Goal: Task Accomplishment & Management: Manage account settings

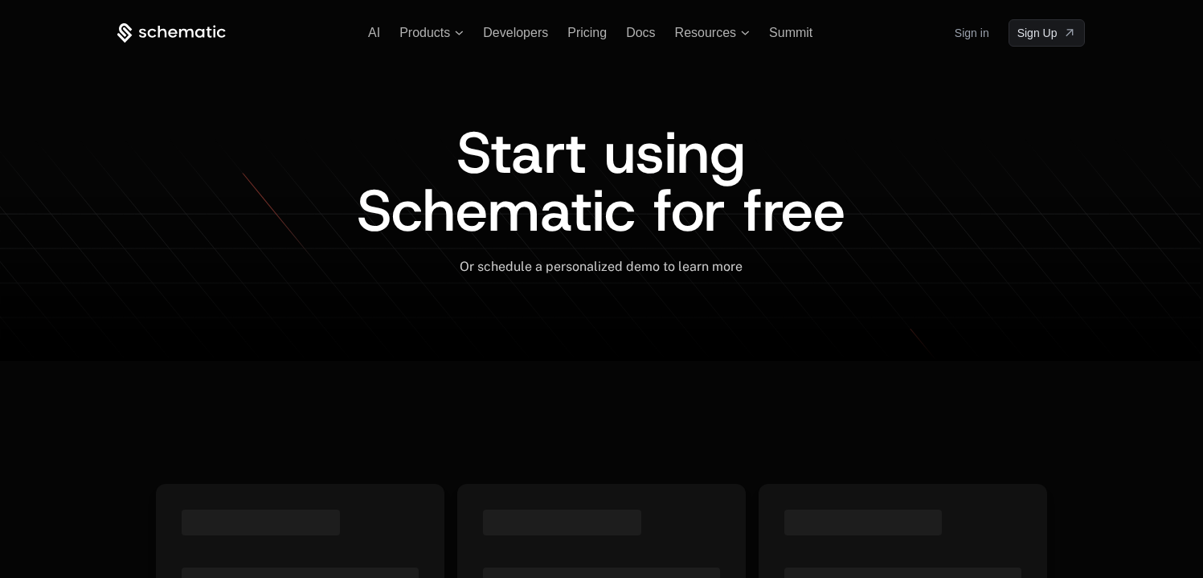
click at [979, 39] on link "Sign in" at bounding box center [971, 33] width 35 height 26
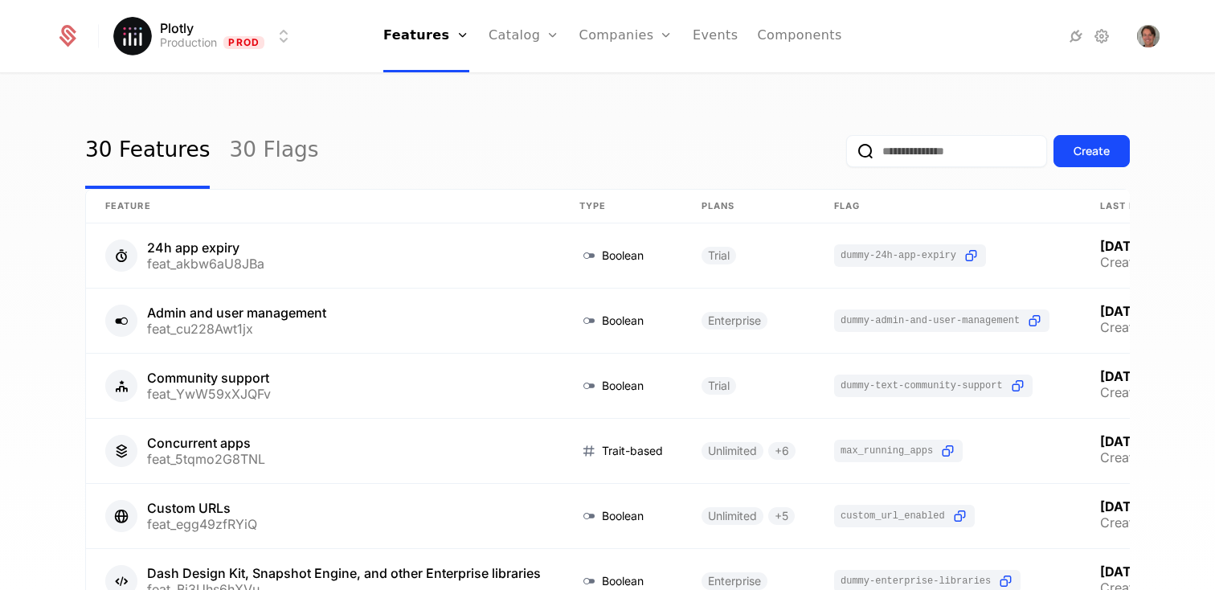
click at [525, 78] on link "Plans" at bounding box center [549, 78] width 83 height 13
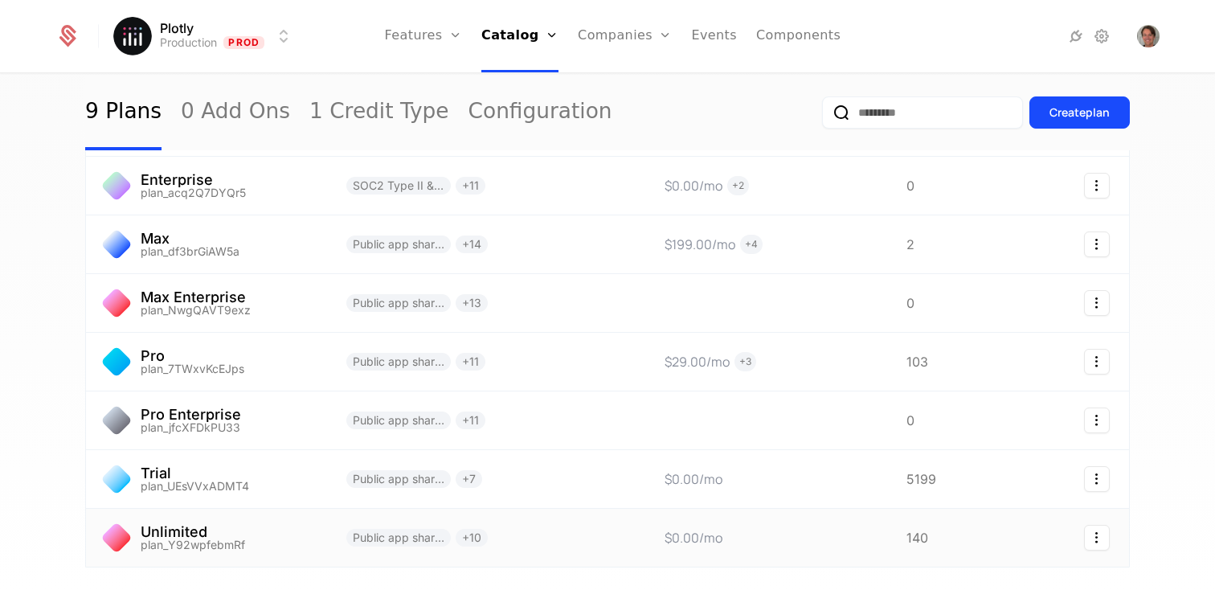
scroll to position [296, 0]
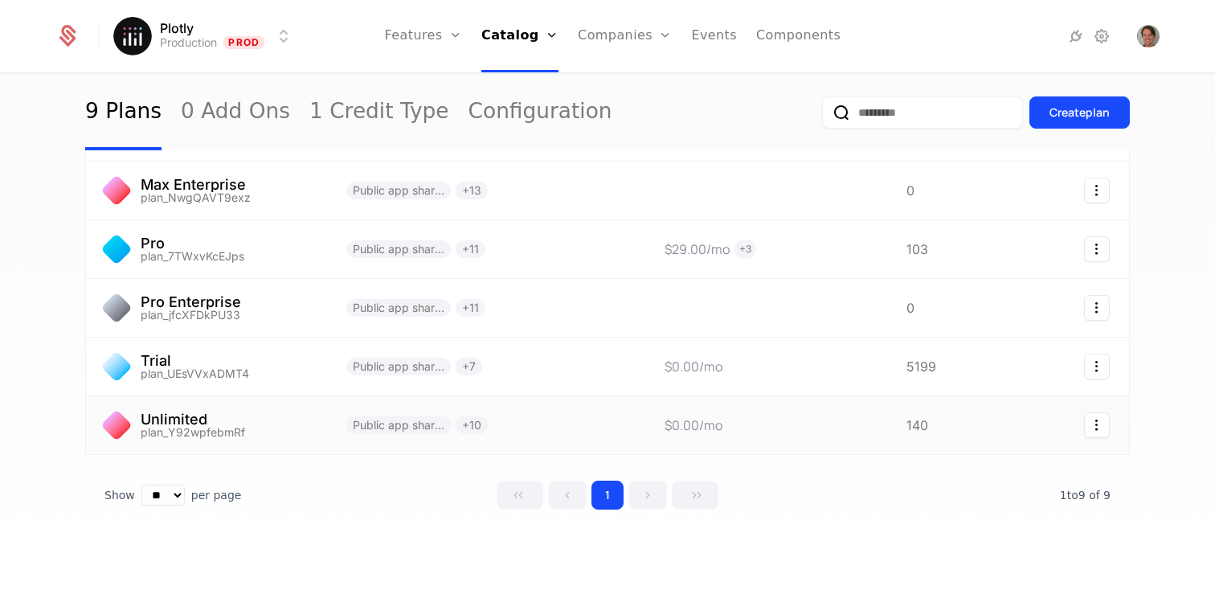
click at [307, 425] on link at bounding box center [206, 425] width 241 height 58
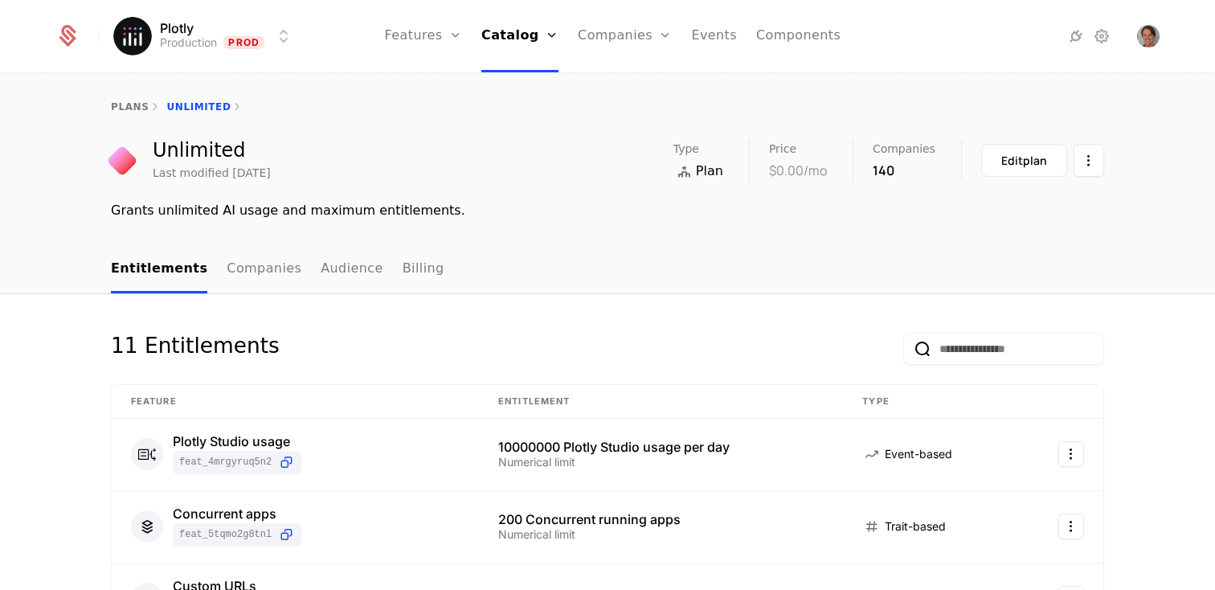
click at [639, 85] on link "Companies" at bounding box center [634, 78] width 74 height 13
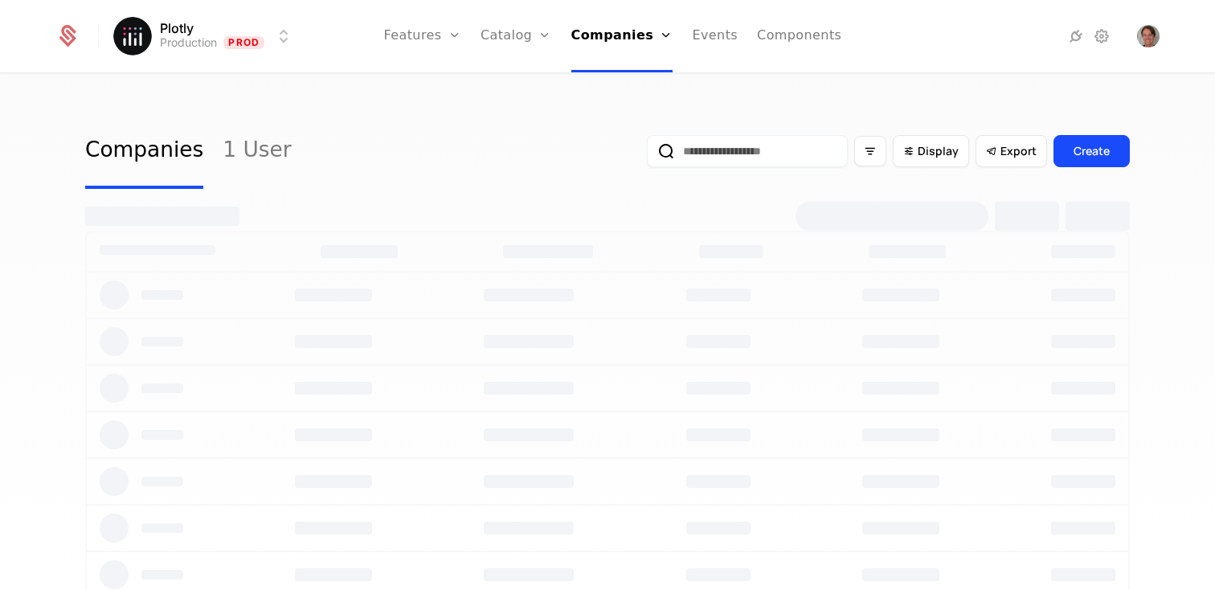
click at [683, 155] on input "email" at bounding box center [747, 151] width 201 height 32
click at [647, 154] on button "submit" at bounding box center [647, 154] width 0 height 0
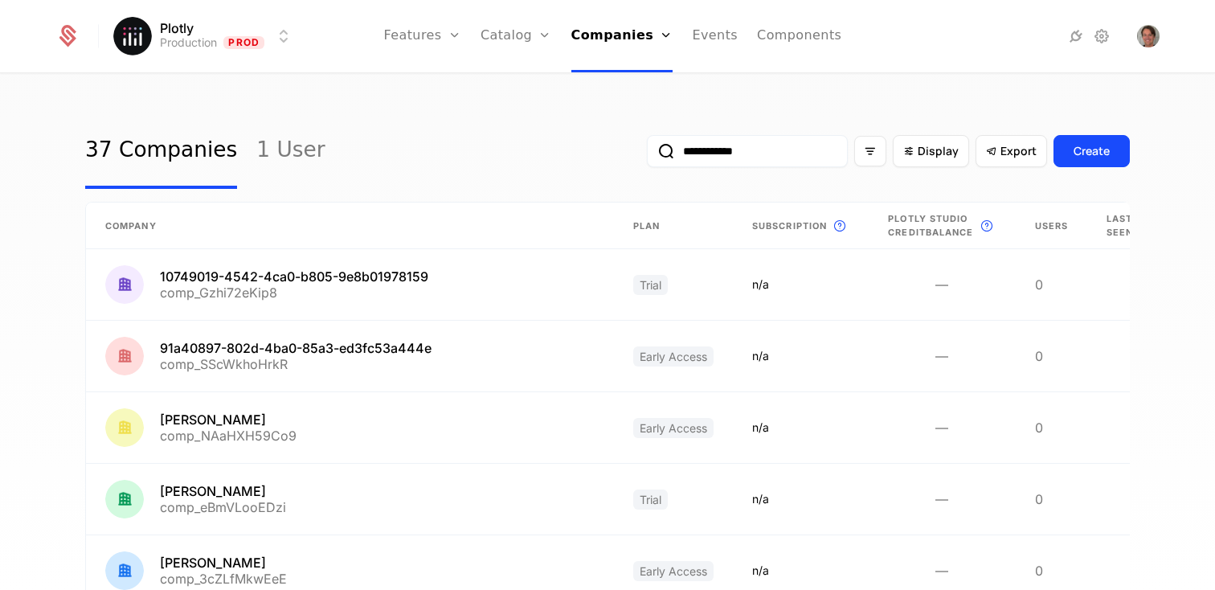
type input "**********"
click at [647, 154] on button "submit" at bounding box center [647, 154] width 0 height 0
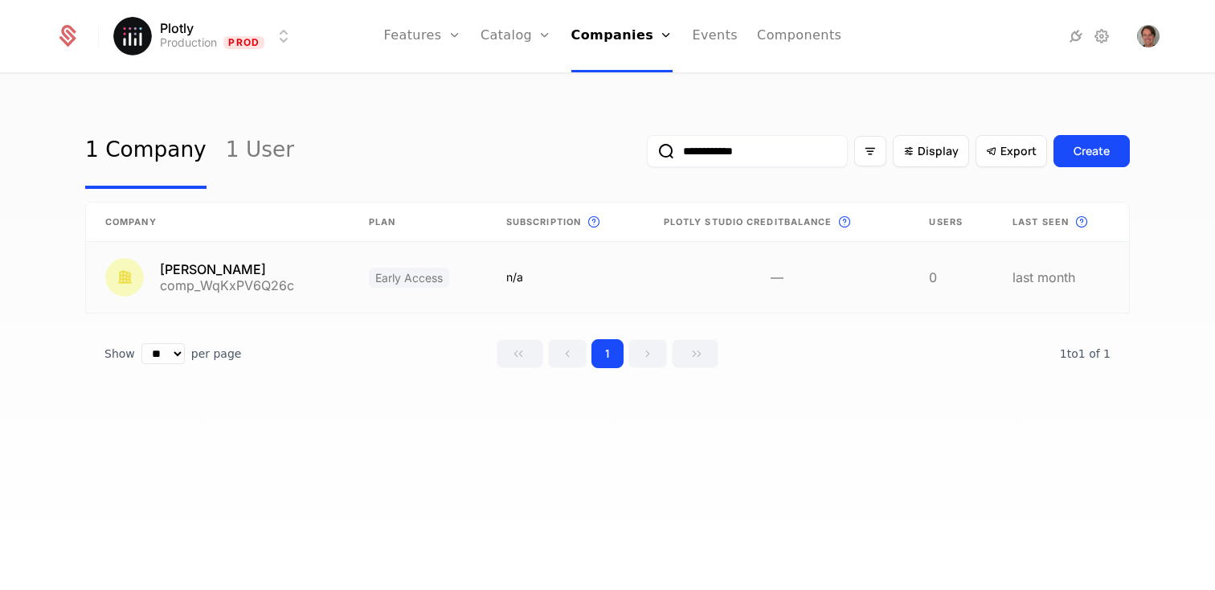
click at [239, 274] on link at bounding box center [217, 277] width 263 height 71
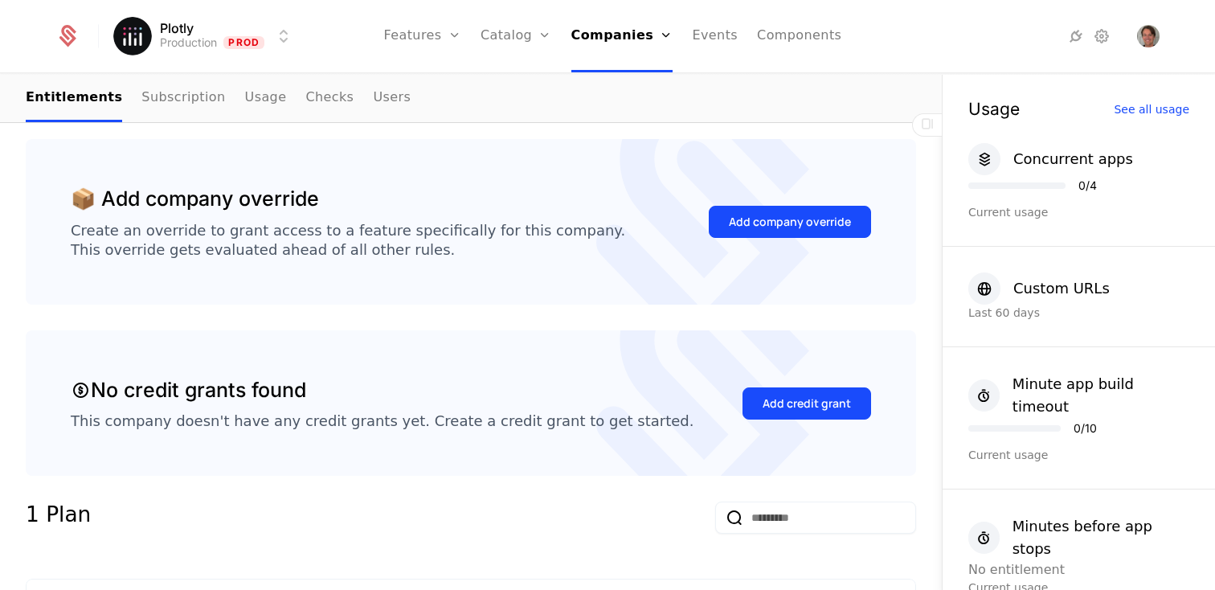
scroll to position [251, 0]
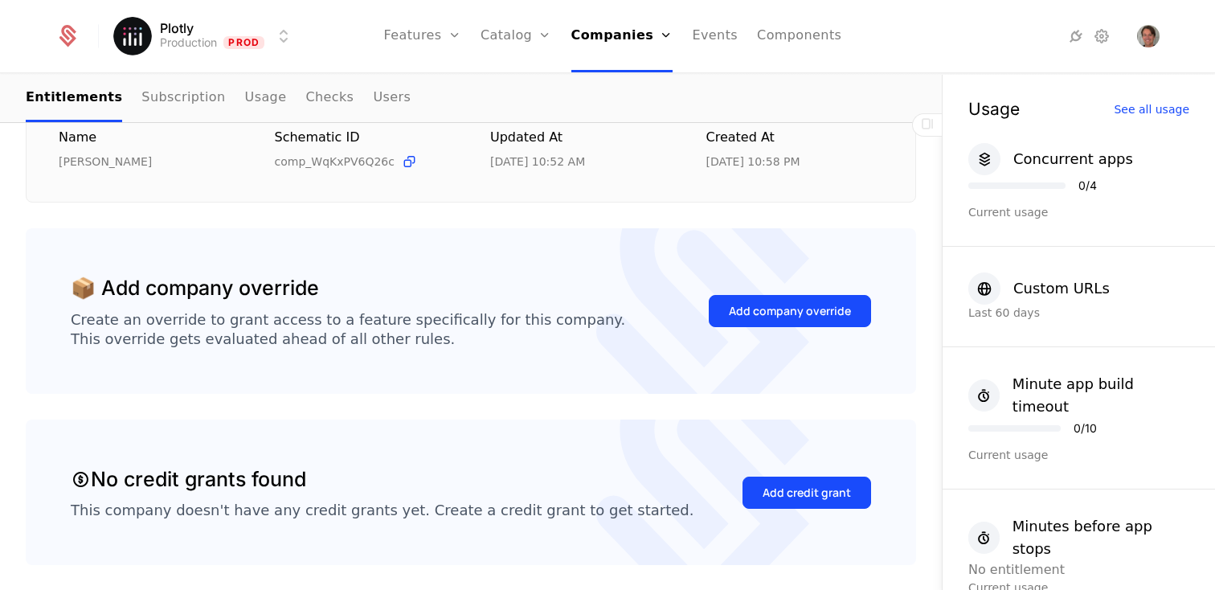
click at [741, 308] on div "Add company override" at bounding box center [790, 311] width 122 height 16
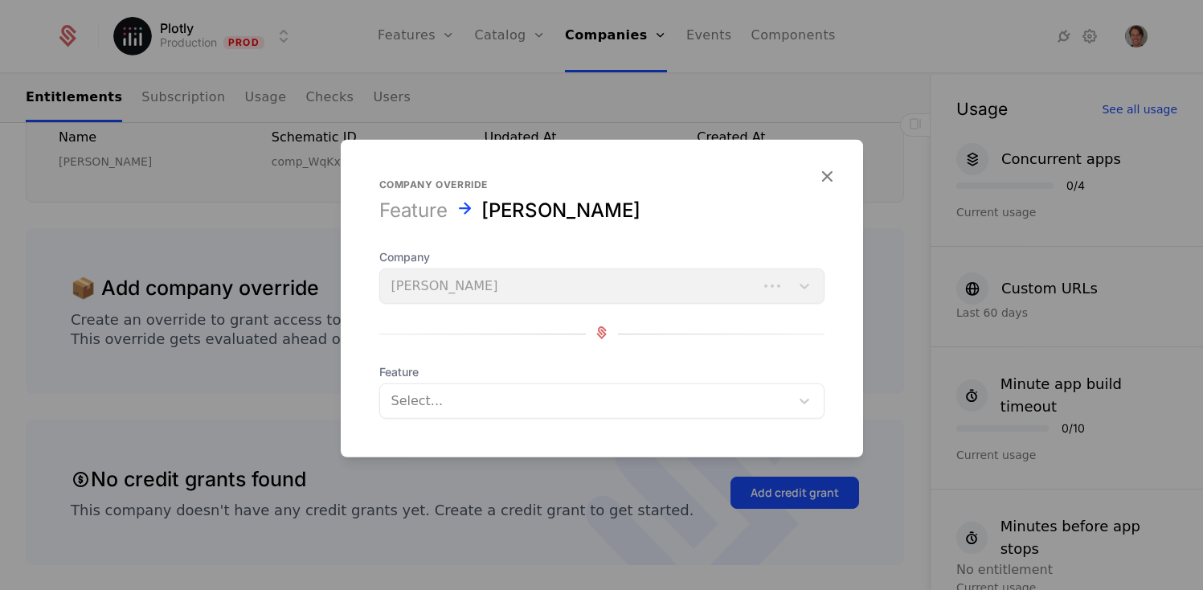
click at [535, 409] on div at bounding box center [584, 401] width 387 height 22
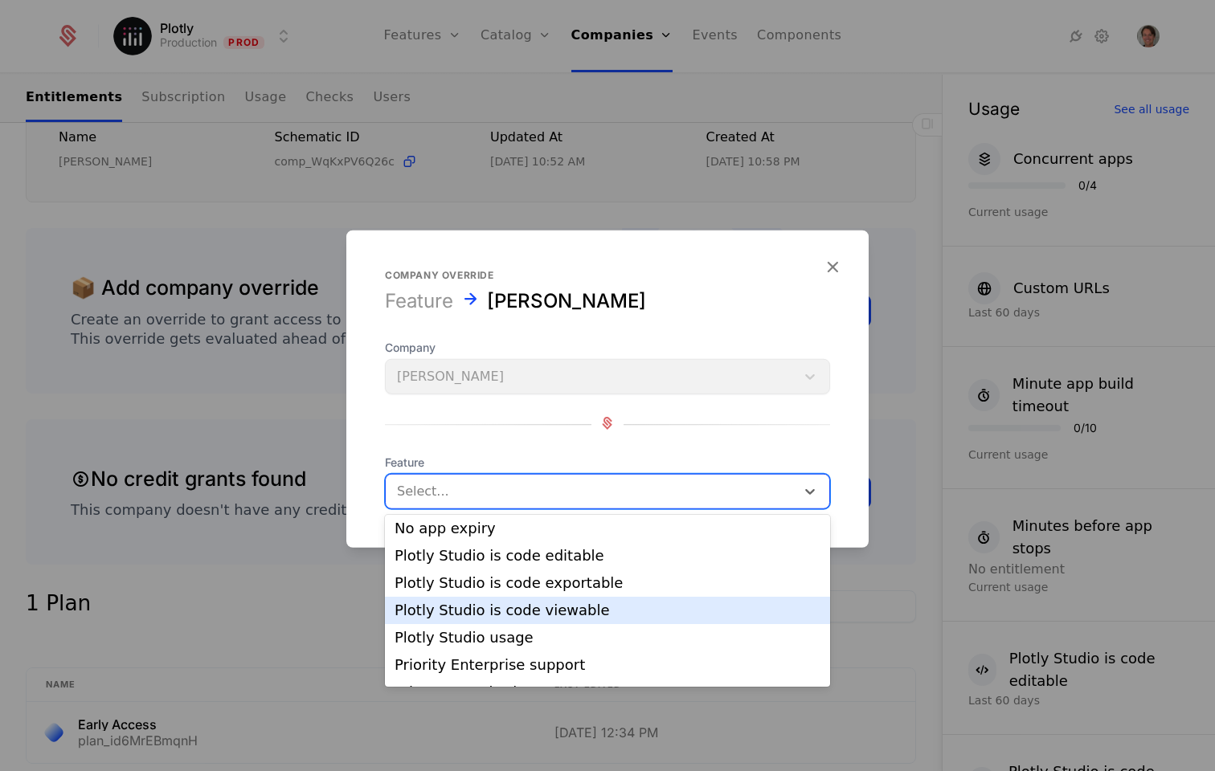
scroll to position [361, 0]
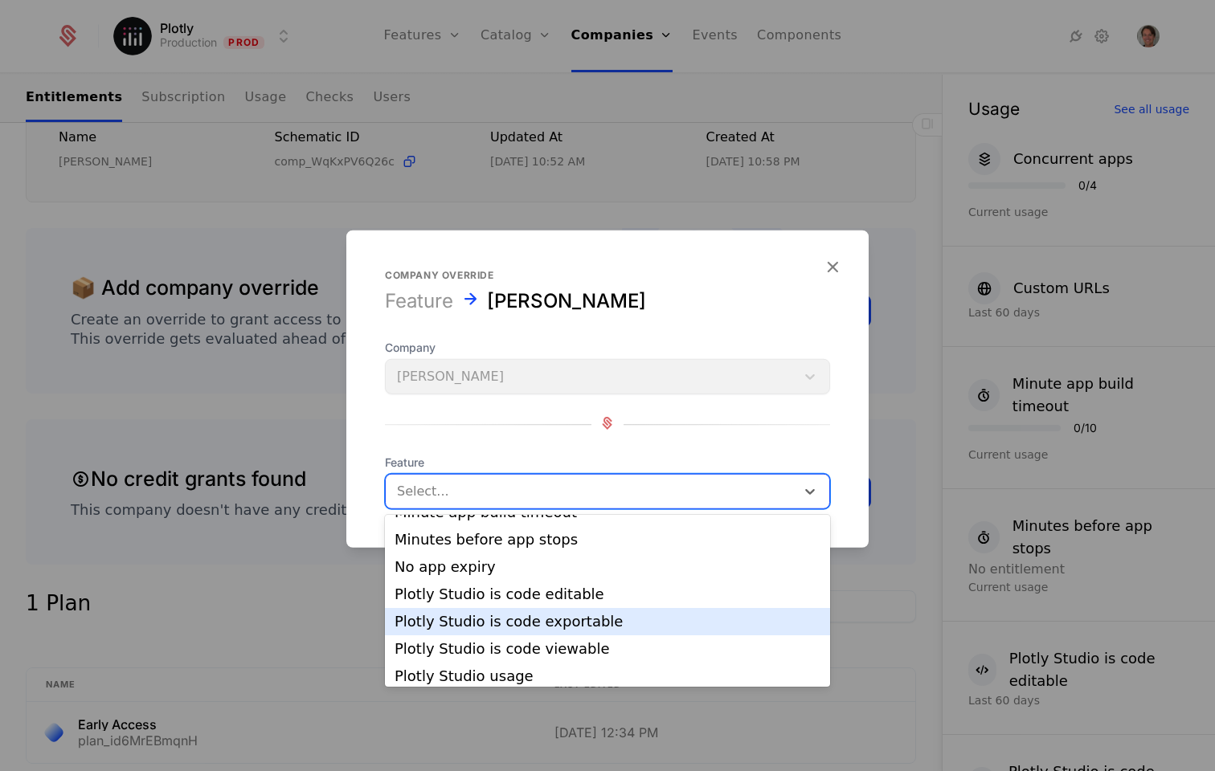
click at [612, 589] on div "Plotly Studio is code exportable" at bounding box center [607, 622] width 426 height 14
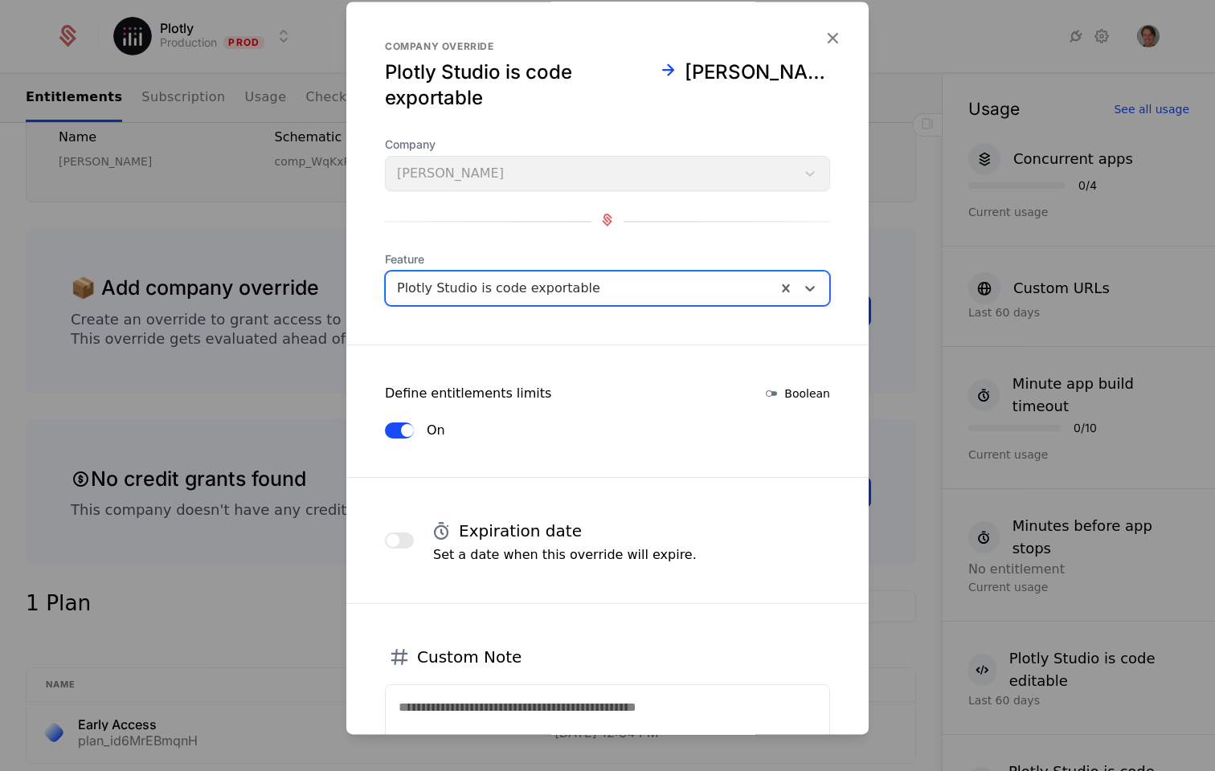
click at [407, 427] on span "button" at bounding box center [407, 430] width 13 height 13
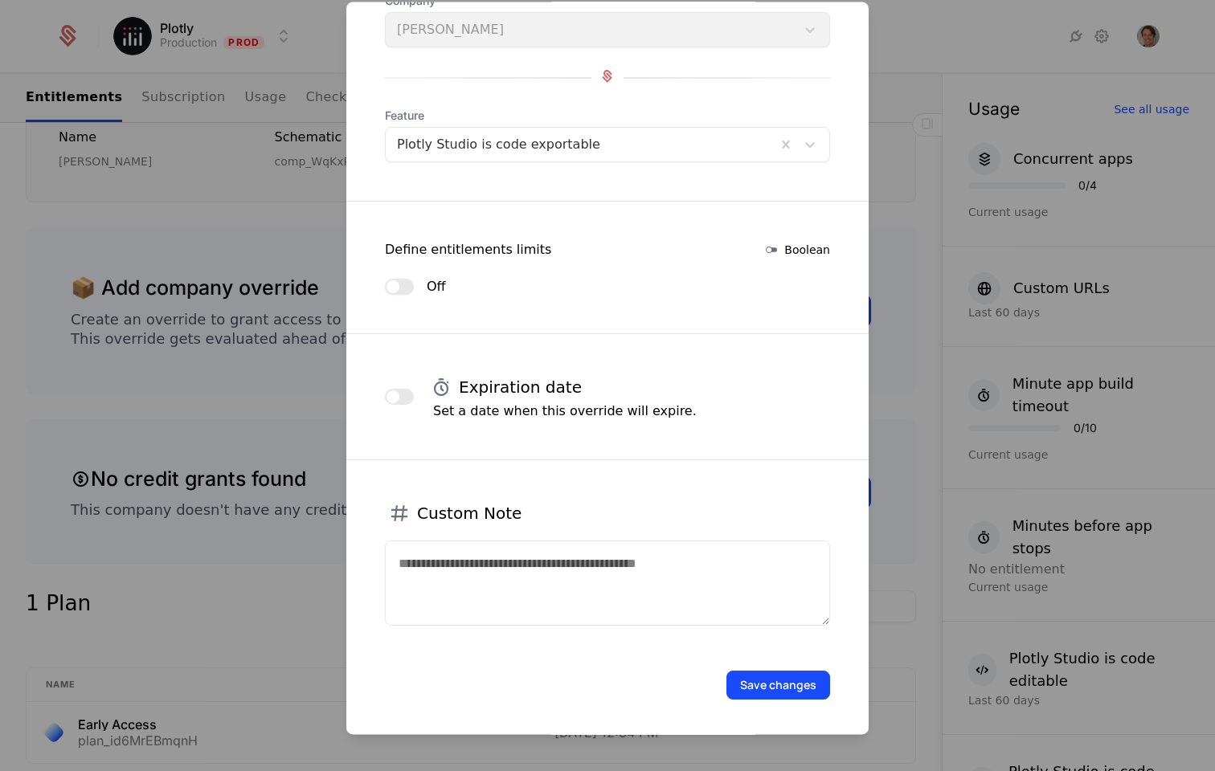
scroll to position [144, 0]
click at [747, 589] on button "Save changes" at bounding box center [778, 685] width 104 height 29
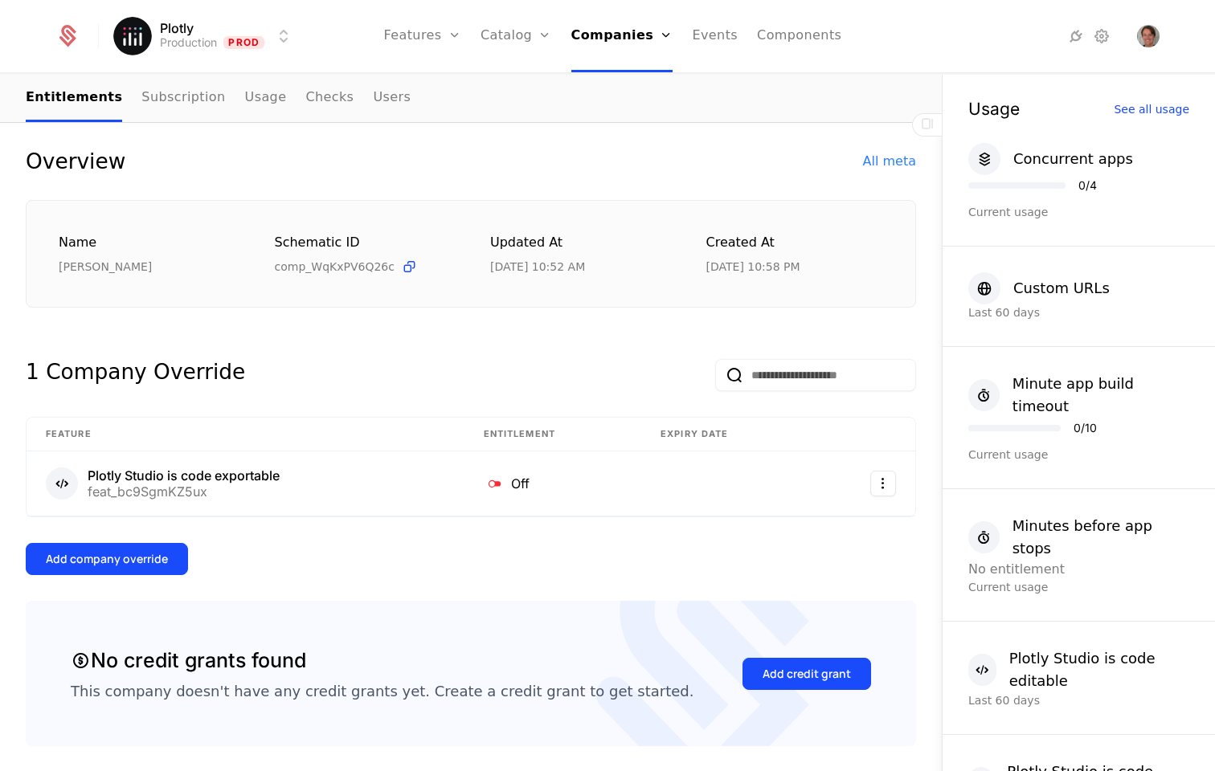
scroll to position [0, 0]
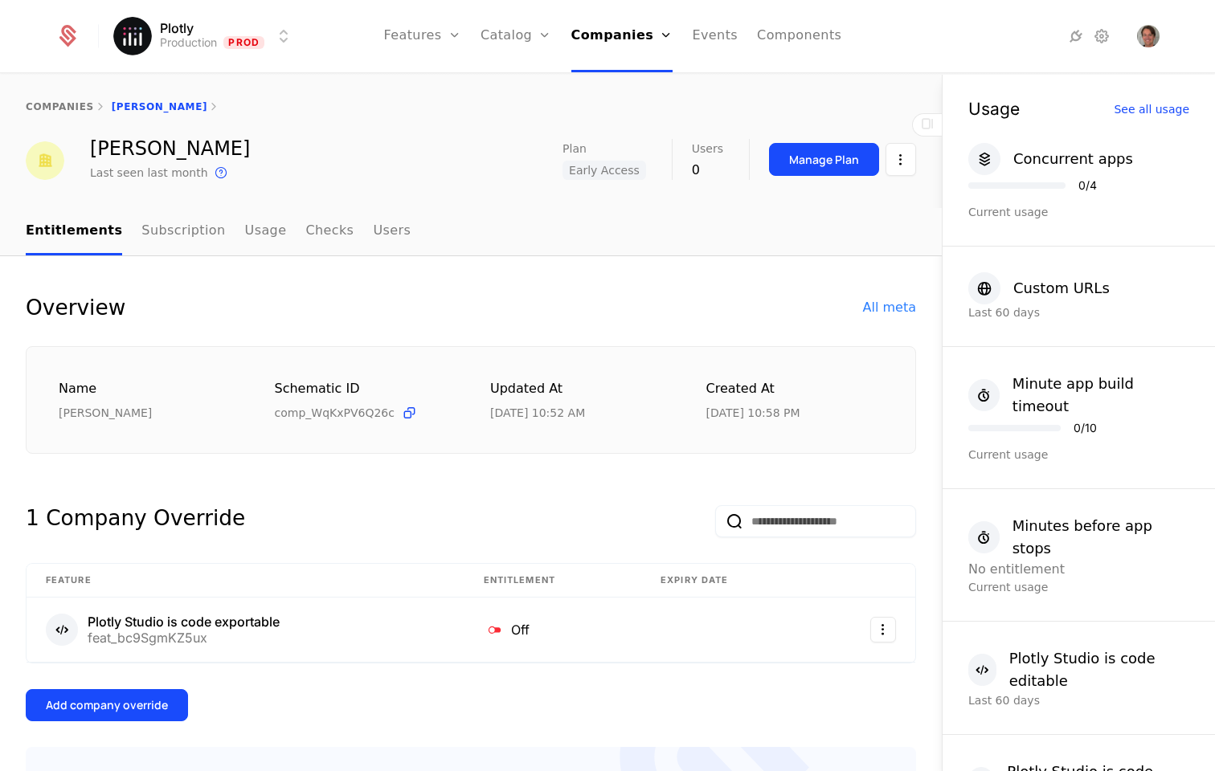
click at [533, 84] on link "Plans" at bounding box center [541, 78] width 83 height 13
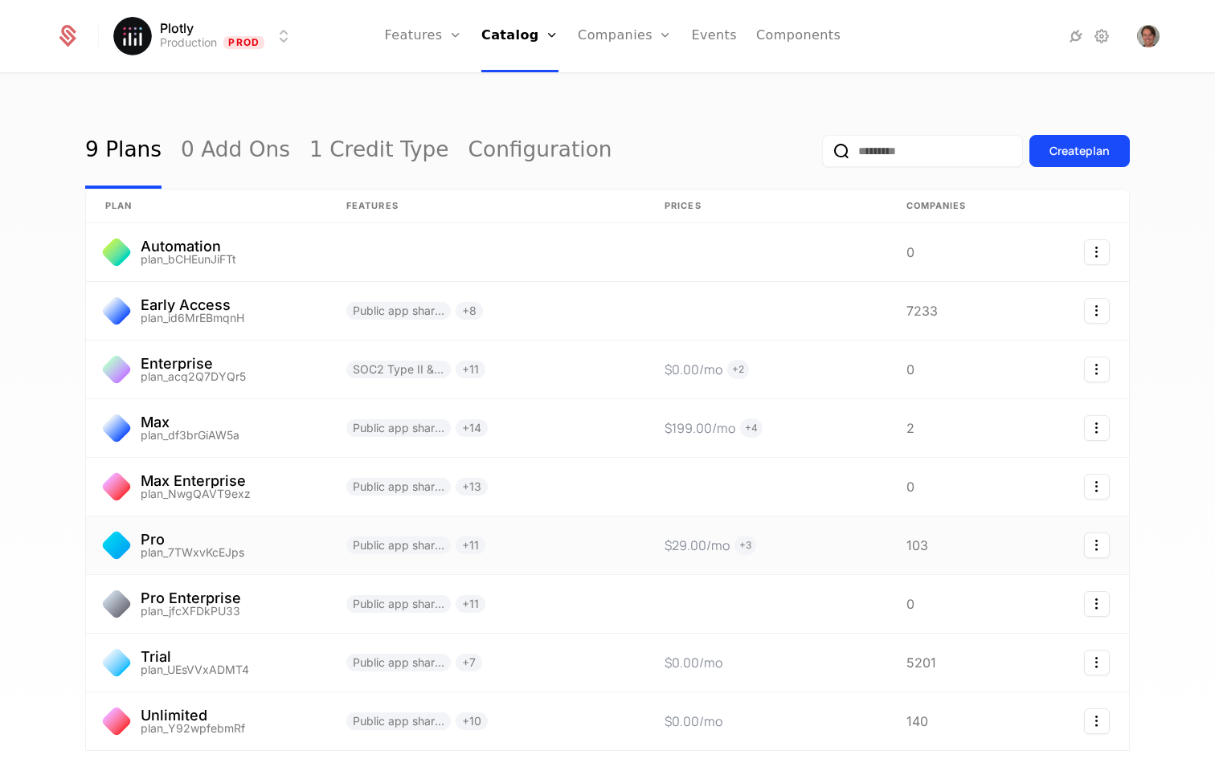
click at [269, 553] on link at bounding box center [206, 546] width 241 height 58
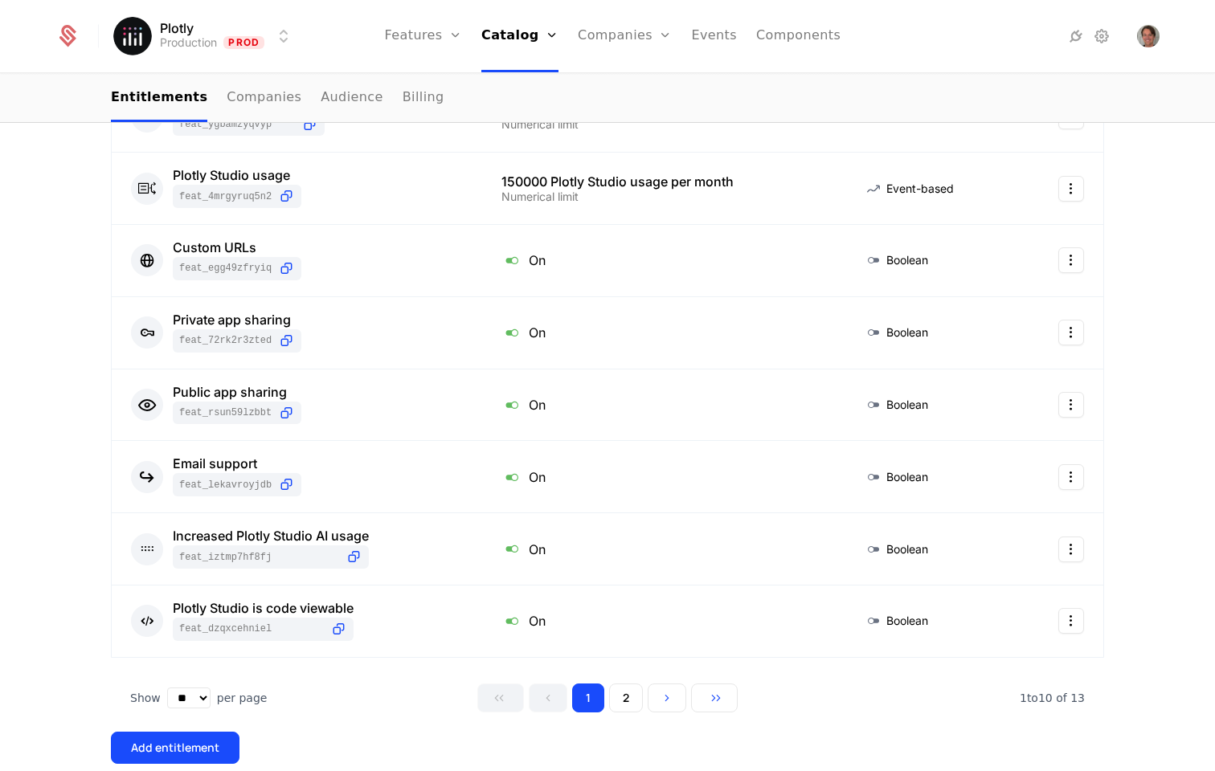
click at [623, 589] on button "2" at bounding box center [626, 698] width 34 height 29
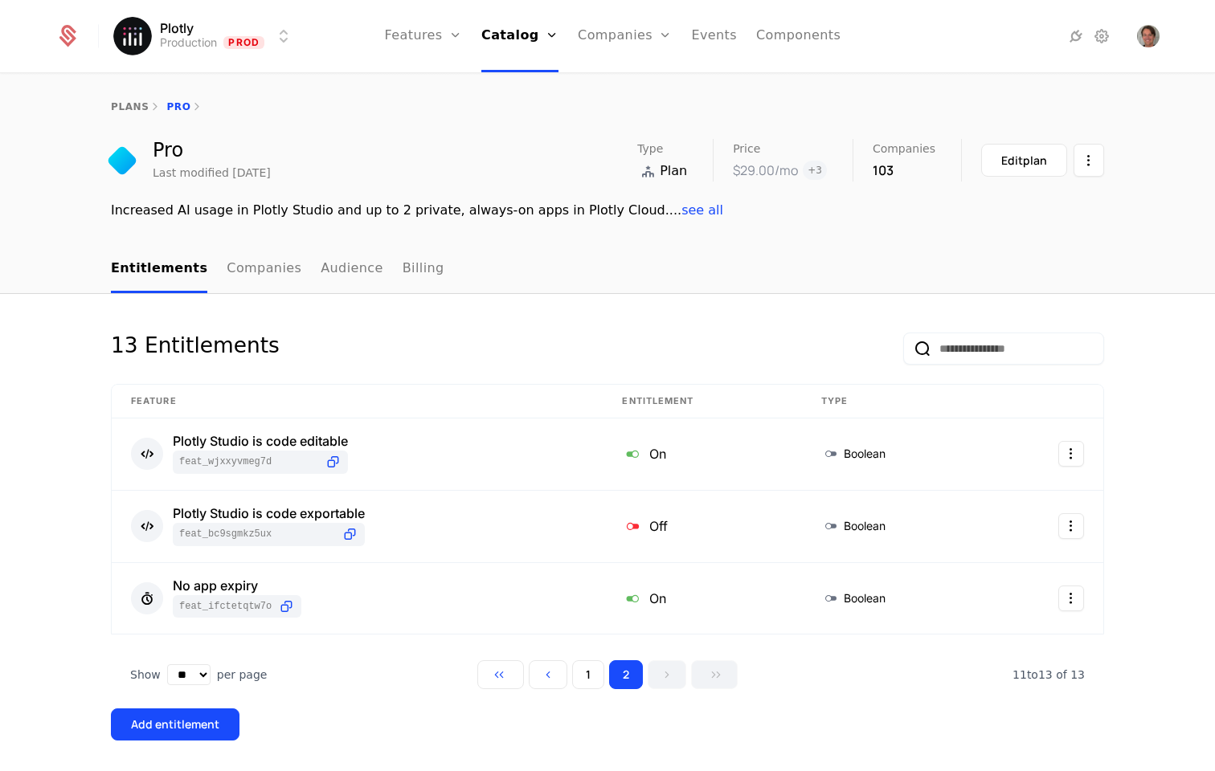
click at [130, 111] on link "plans" at bounding box center [130, 106] width 38 height 11
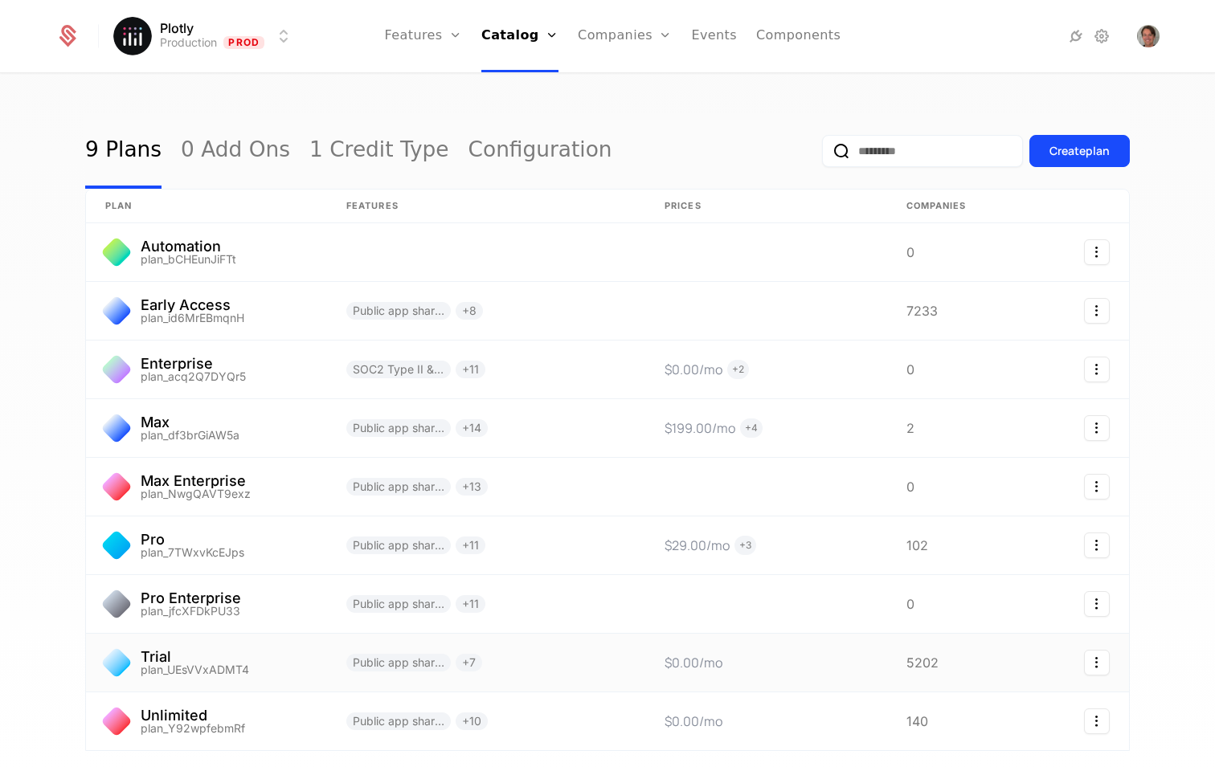
click at [176, 589] on link at bounding box center [206, 663] width 241 height 58
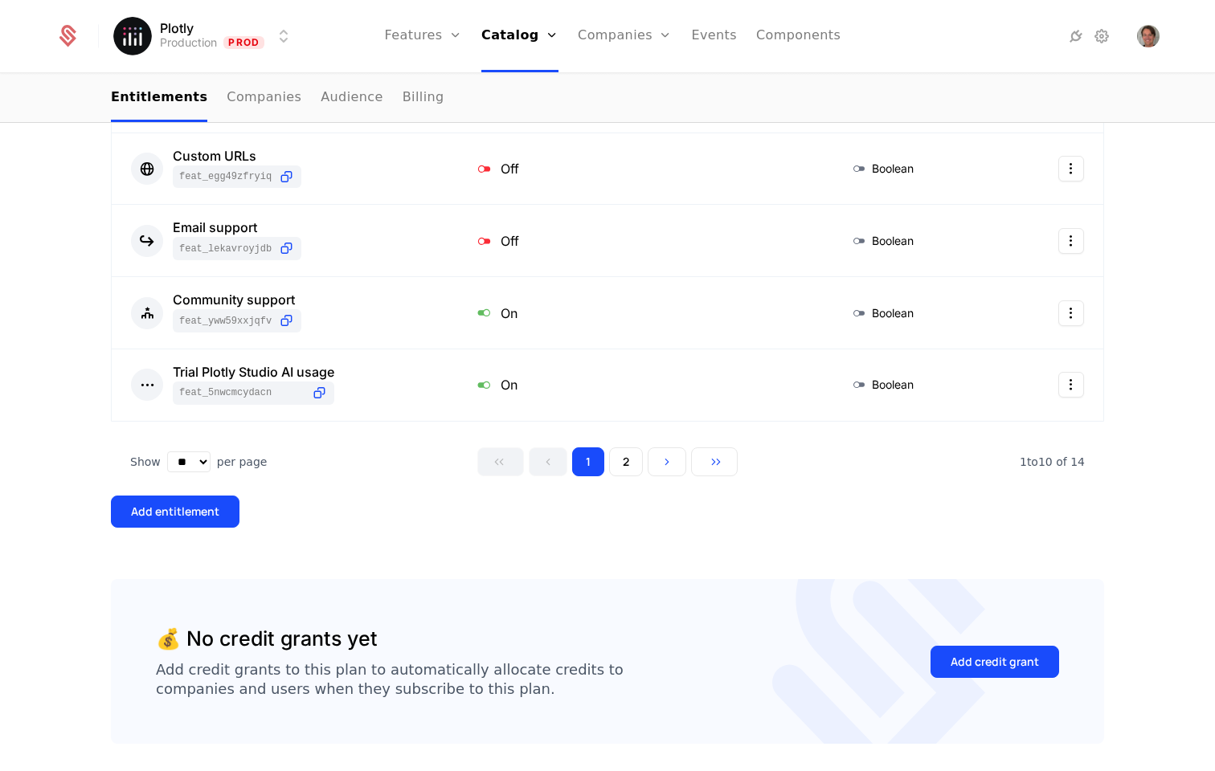
click at [615, 467] on button "2" at bounding box center [626, 461] width 34 height 29
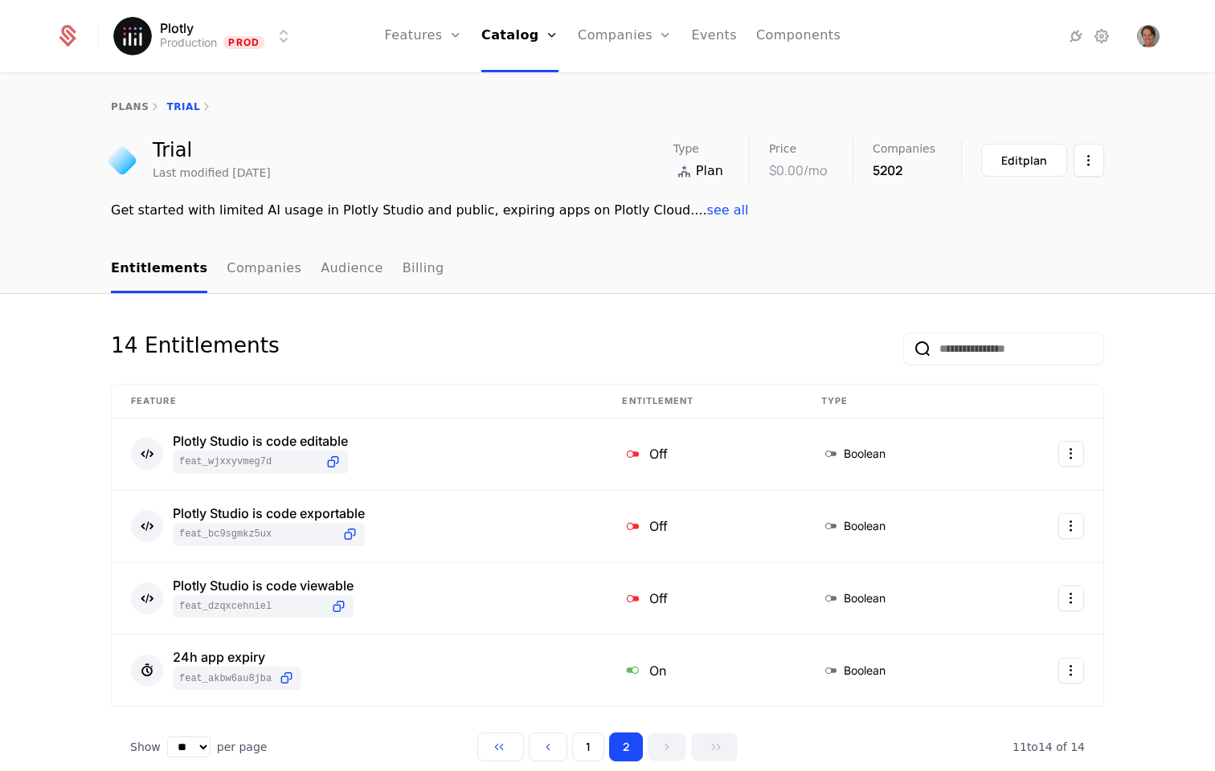
click at [116, 99] on div "plans Trial" at bounding box center [607, 107] width 1215 height 64
click at [129, 105] on link "plans" at bounding box center [130, 106] width 38 height 11
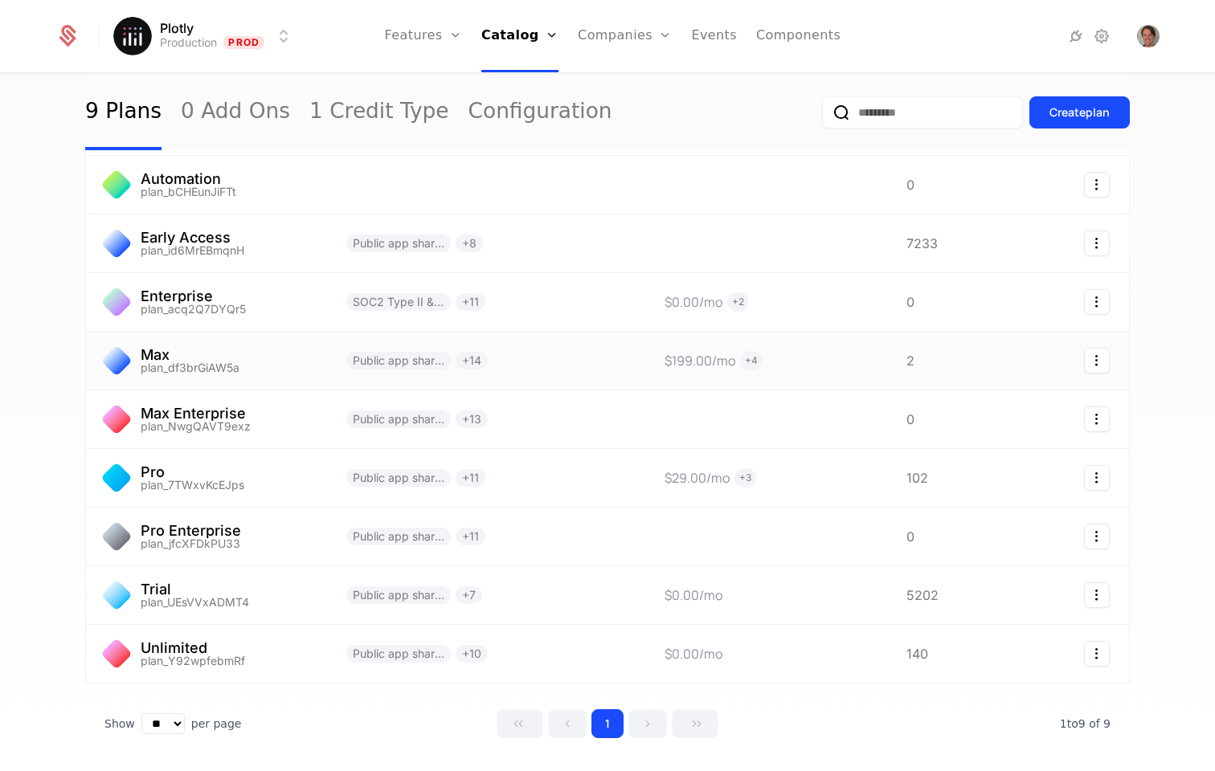
scroll to position [115, 0]
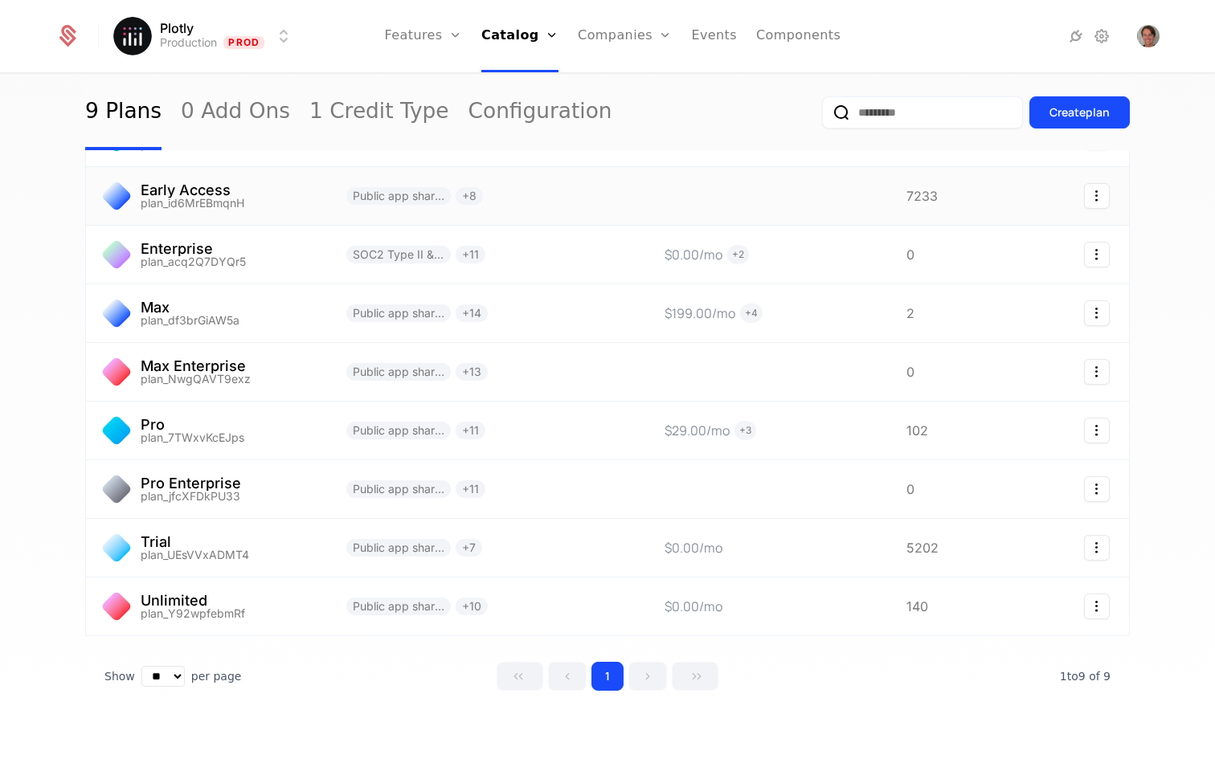
click at [183, 193] on link at bounding box center [206, 196] width 241 height 58
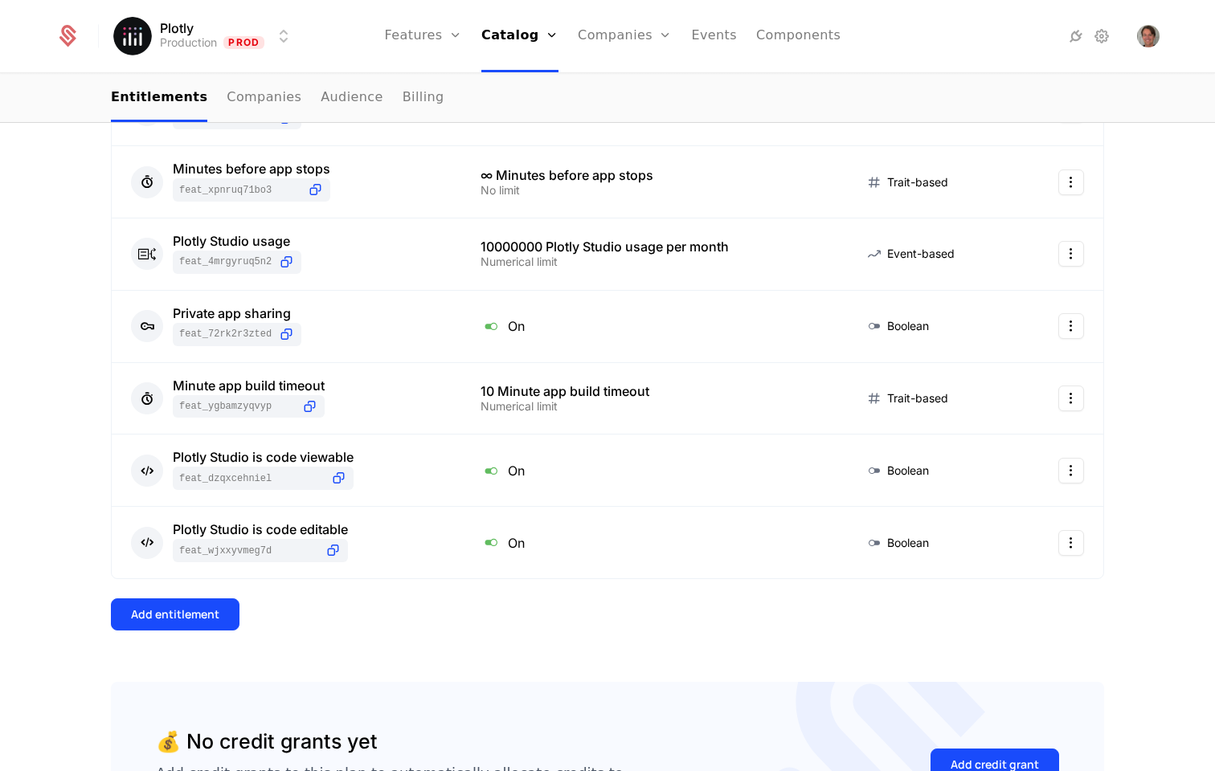
scroll to position [596, 0]
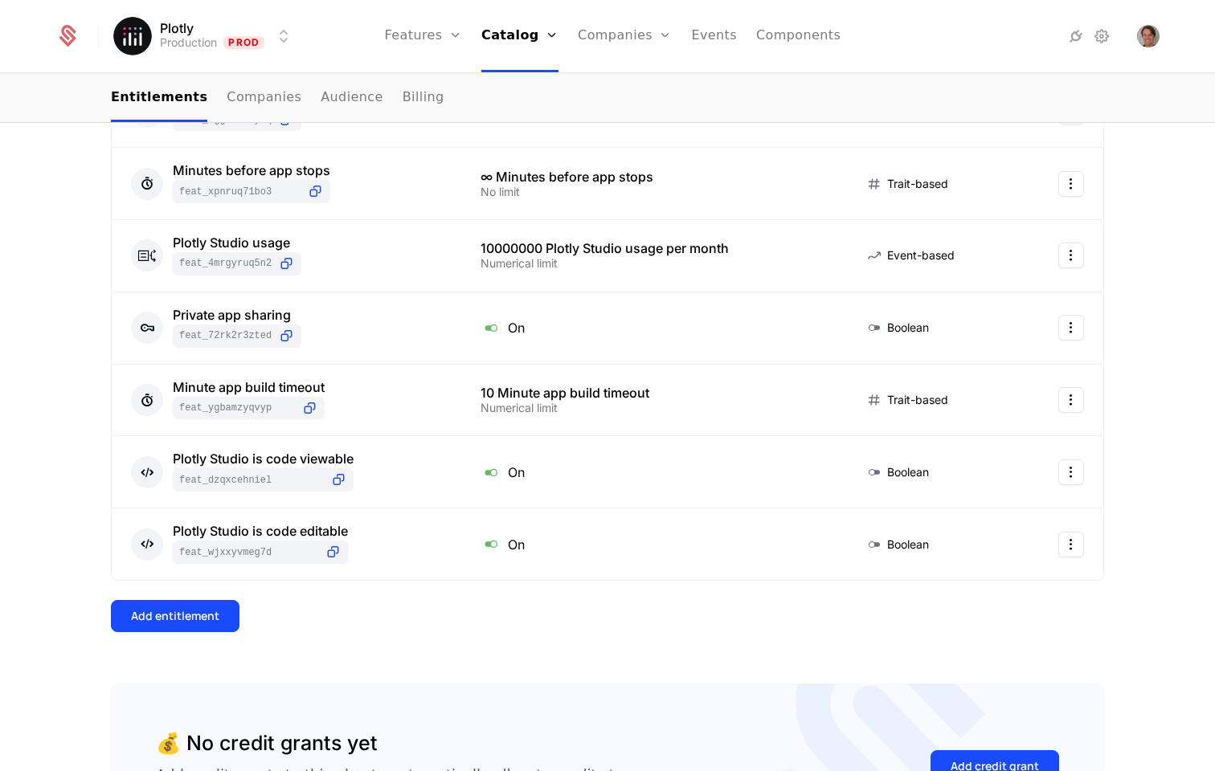
click at [215, 589] on button "Add entitlement" at bounding box center [175, 616] width 129 height 32
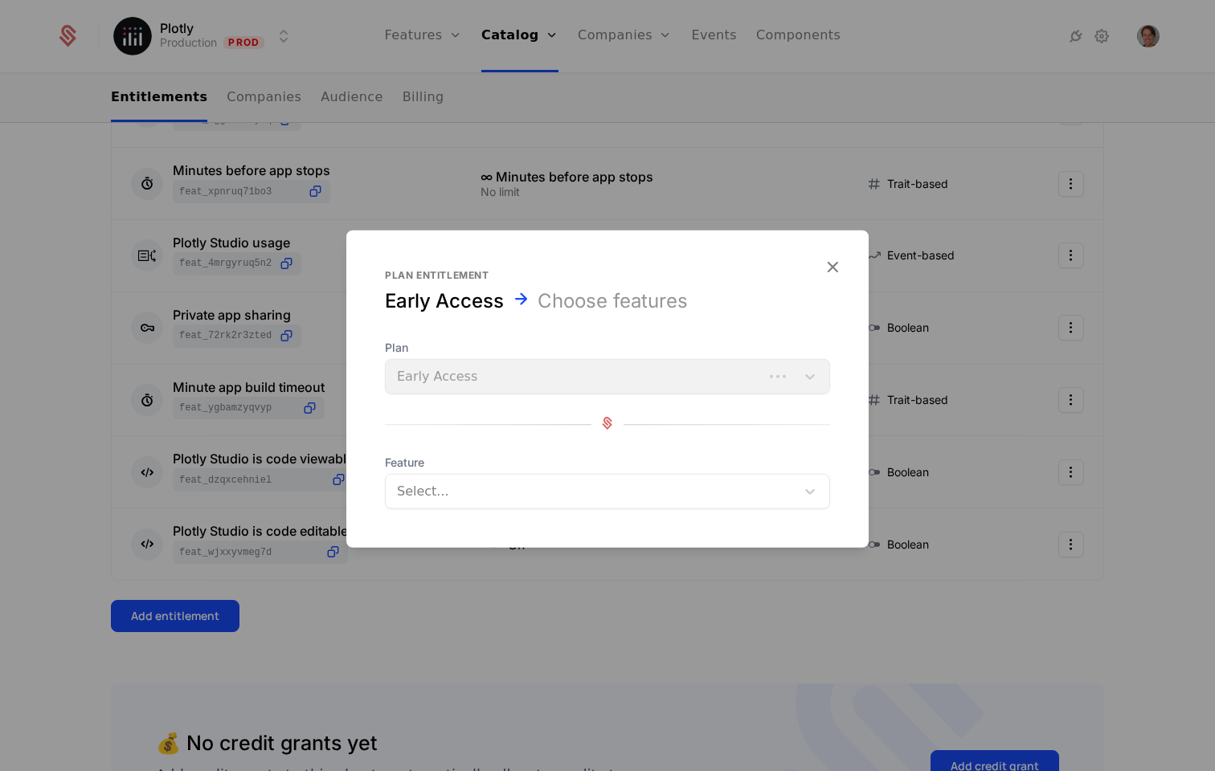
click at [513, 484] on div at bounding box center [590, 491] width 390 height 22
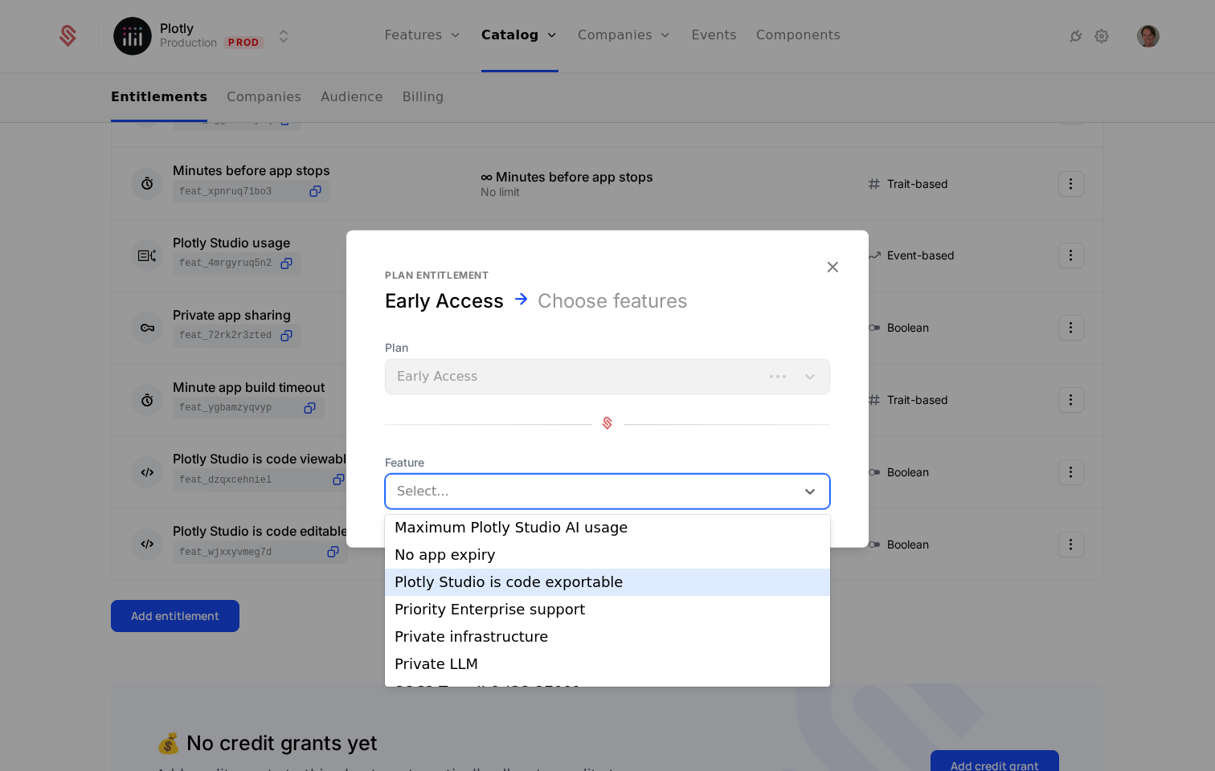
scroll to position [265, 0]
click at [576, 574] on div "Plotly Studio is code exportable" at bounding box center [607, 581] width 426 height 14
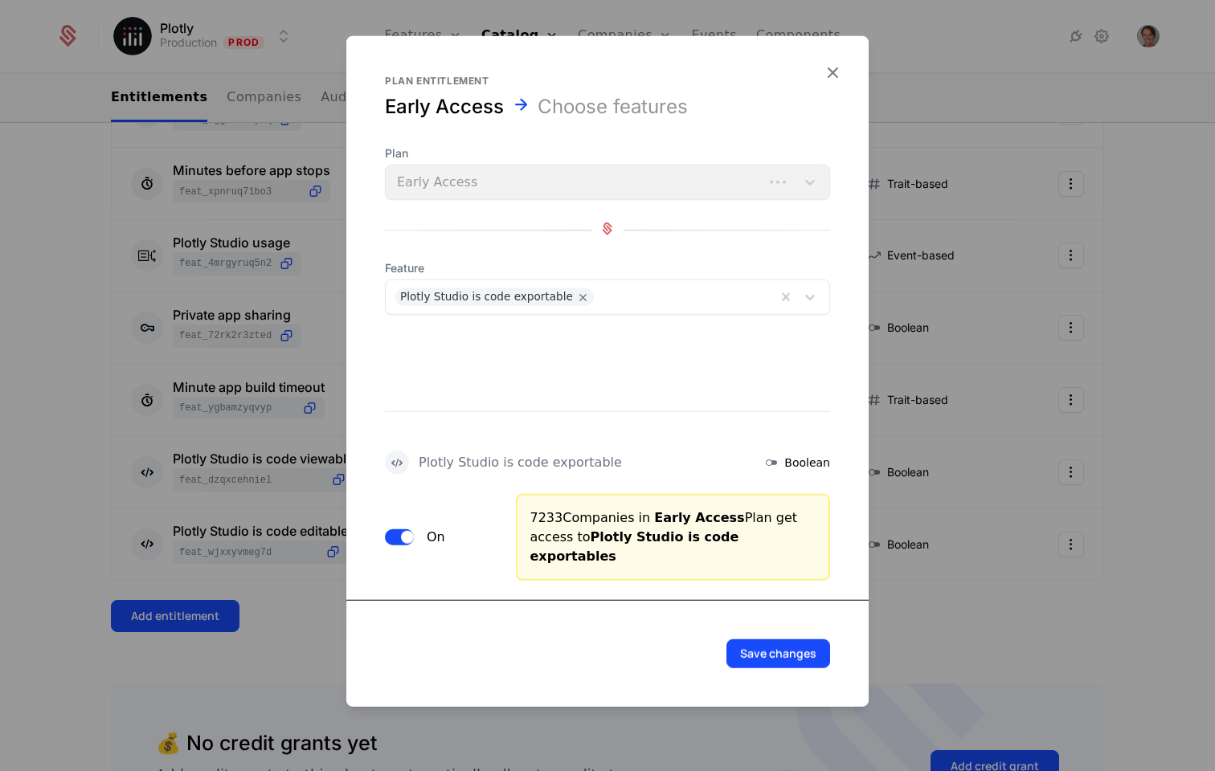
click at [402, 533] on span "button" at bounding box center [407, 537] width 13 height 13
click at [394, 532] on span "button" at bounding box center [392, 537] width 13 height 13
click at [396, 535] on button "On" at bounding box center [399, 537] width 29 height 16
click at [795, 589] on button "Save changes" at bounding box center [778, 653] width 104 height 29
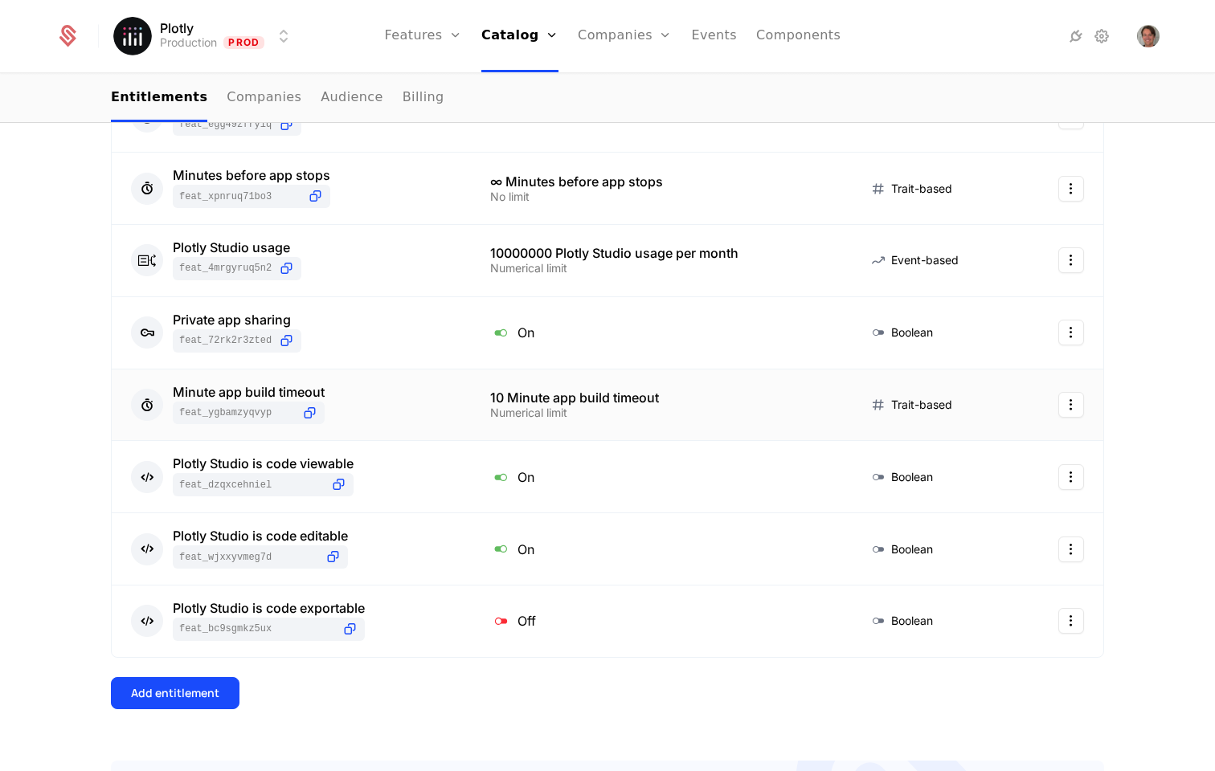
scroll to position [586, 0]
